Goal: Task Accomplishment & Management: Manage account settings

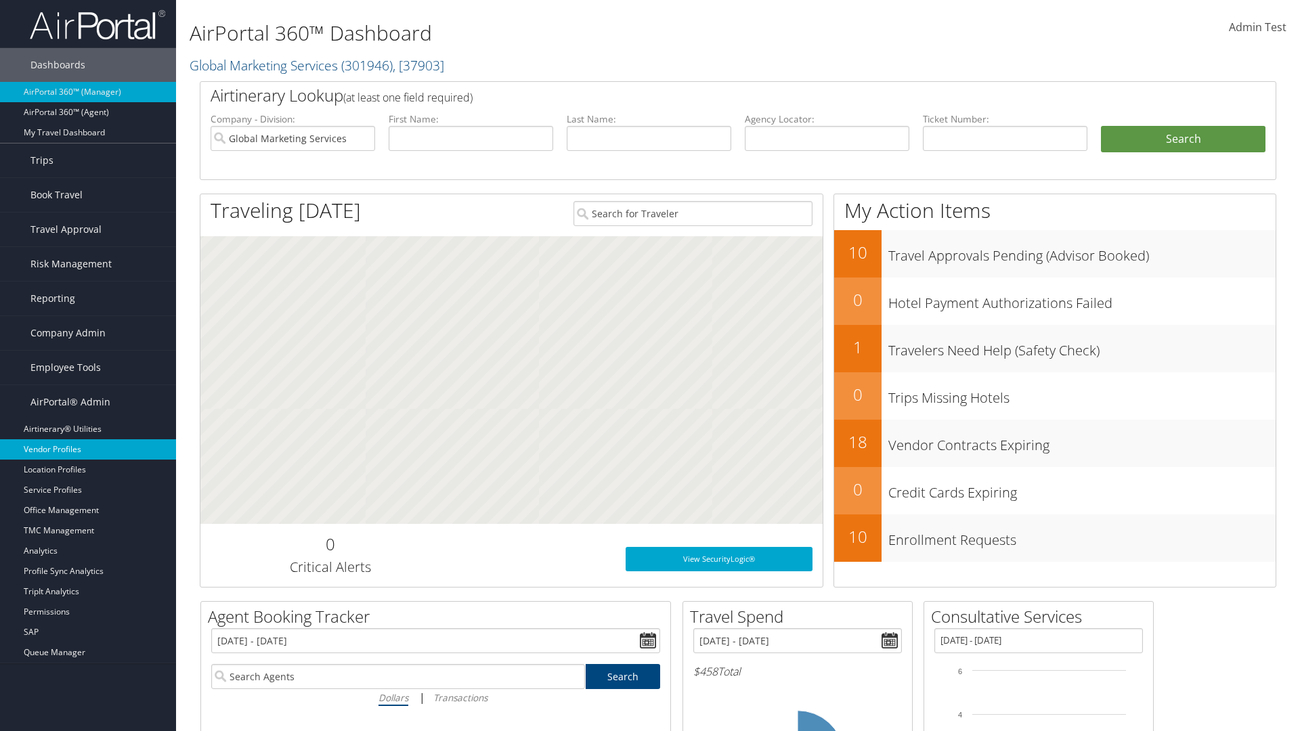
click at [88, 450] on link "Vendor Profiles" at bounding box center [88, 449] width 176 height 20
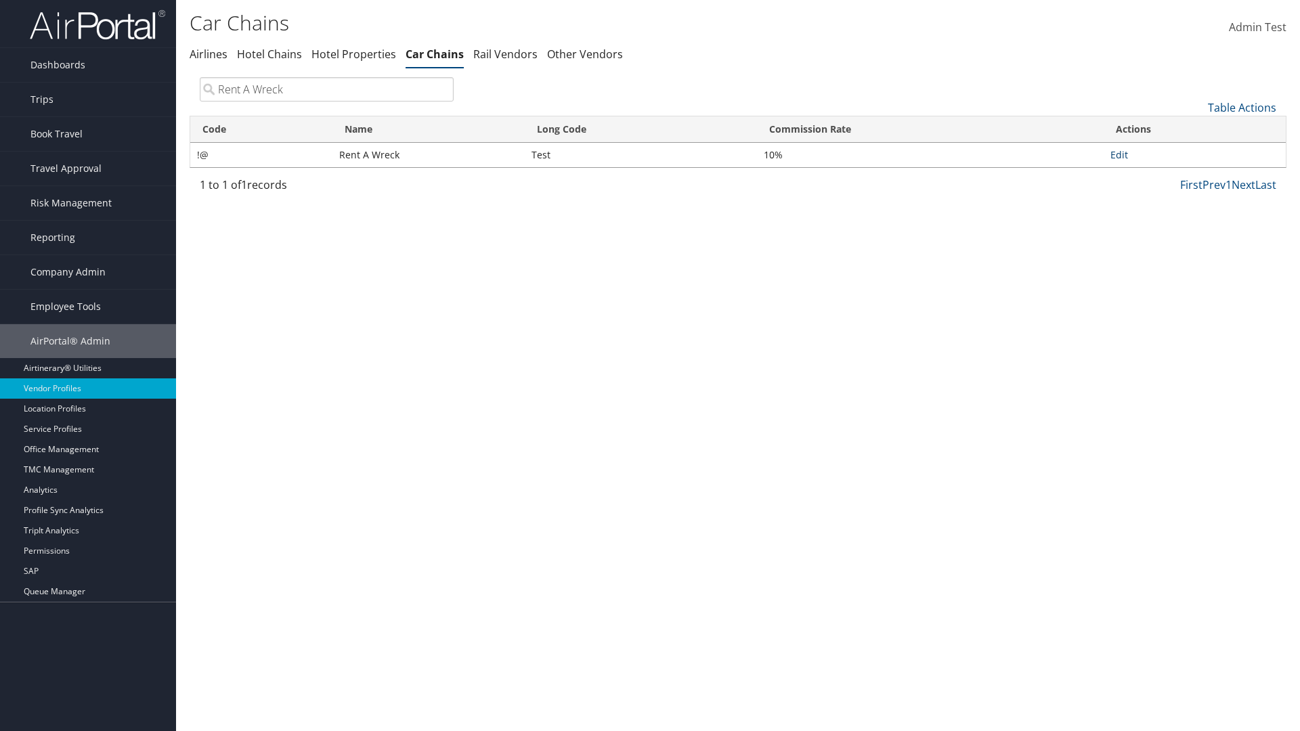
type input "Rent A Wreck"
click at [1118, 154] on link "Edit" at bounding box center [1119, 154] width 18 height 13
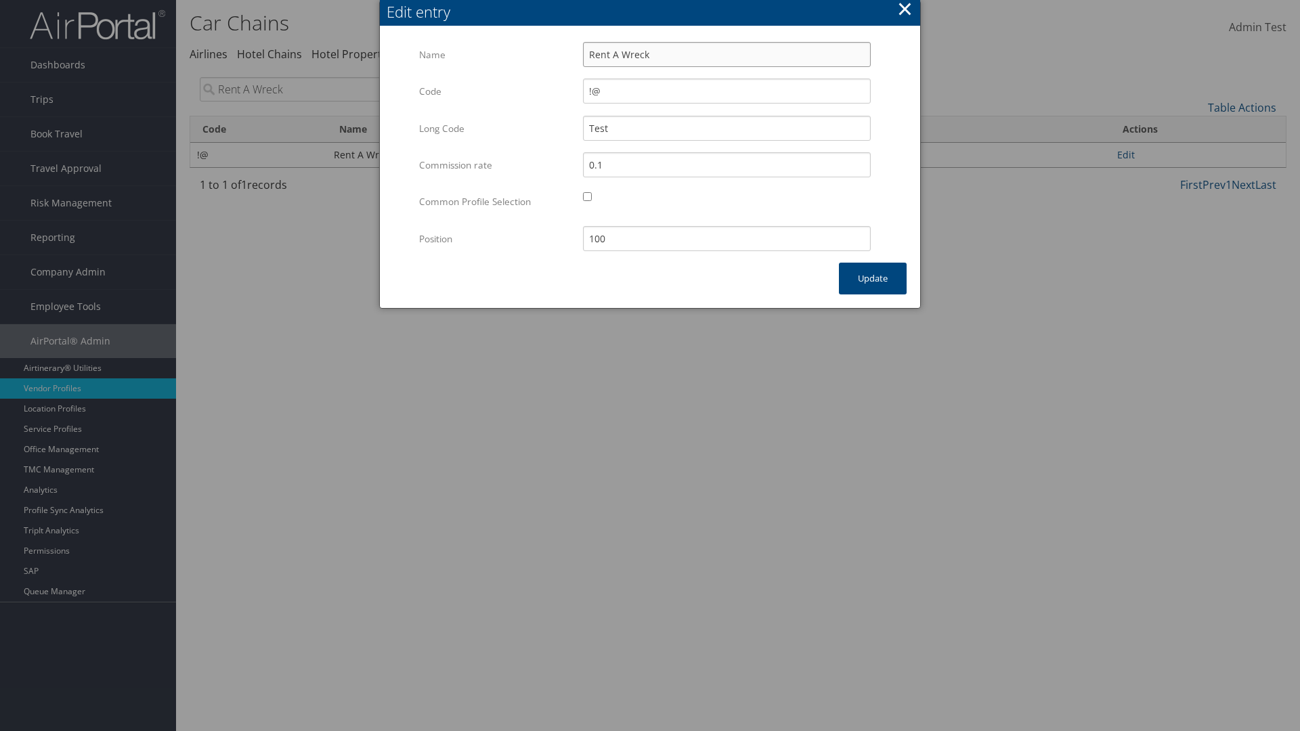
click at [726, 54] on input "Rent A Wreck" at bounding box center [727, 54] width 288 height 25
type input "Rent A Wreck"
click at [726, 128] on input "Test" at bounding box center [727, 128] width 288 height 25
